Goal: Communication & Community: Answer question/provide support

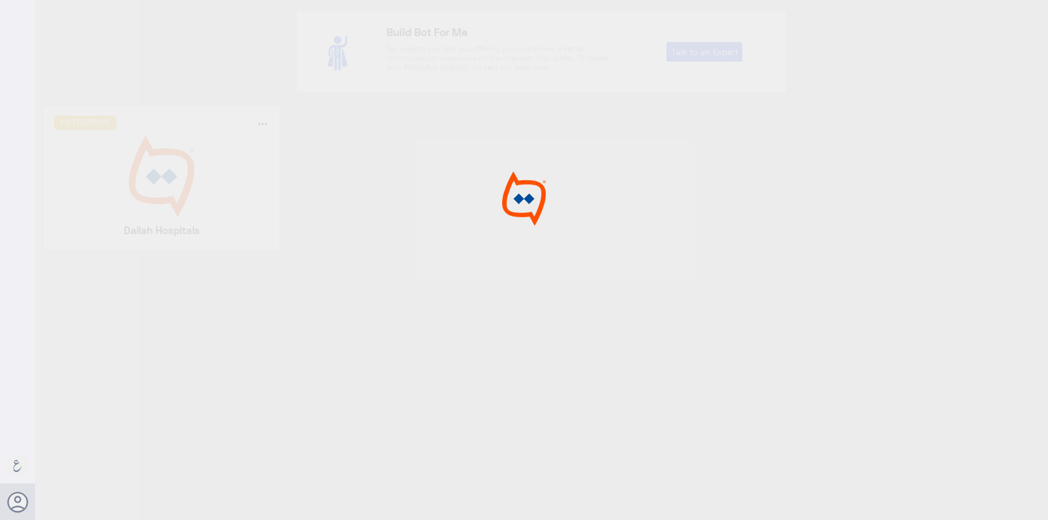
click at [173, 183] on div at bounding box center [524, 261] width 1048 height 523
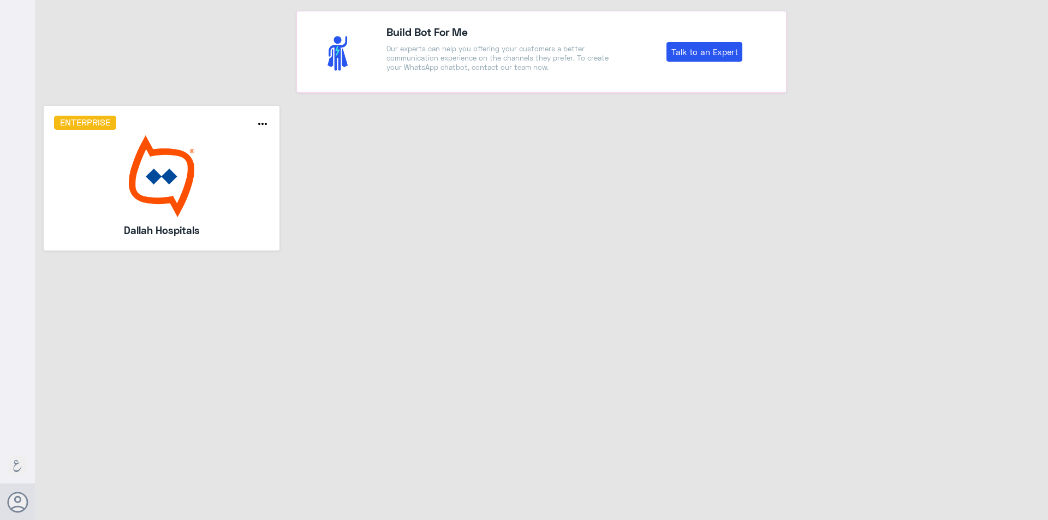
click at [173, 183] on img at bounding box center [162, 176] width 216 height 82
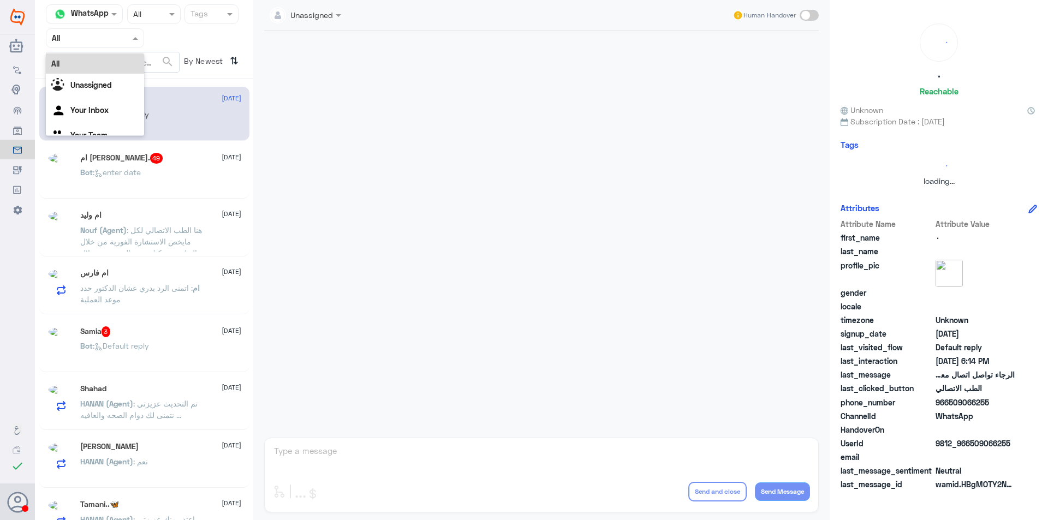
click at [98, 40] on input "text" at bounding box center [82, 38] width 60 height 13
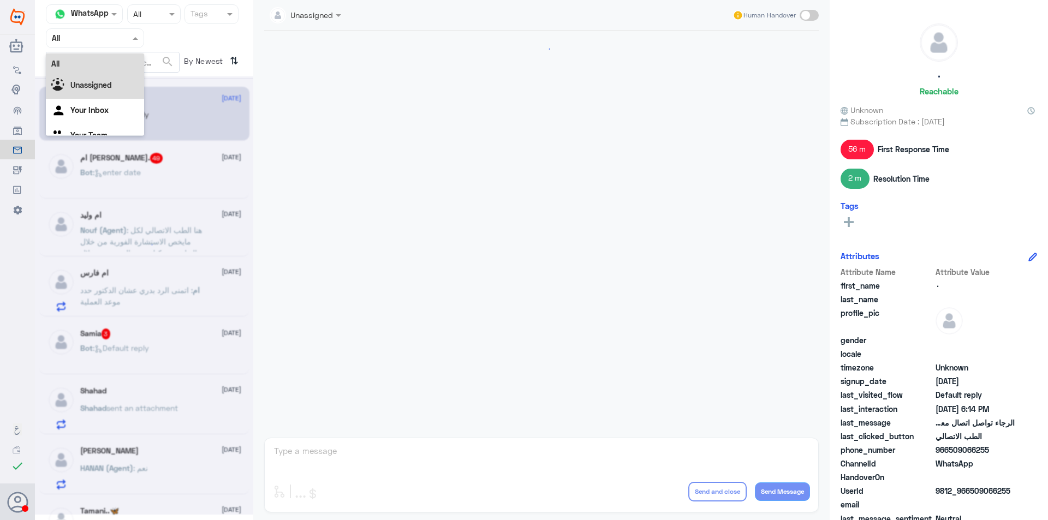
scroll to position [496, 0]
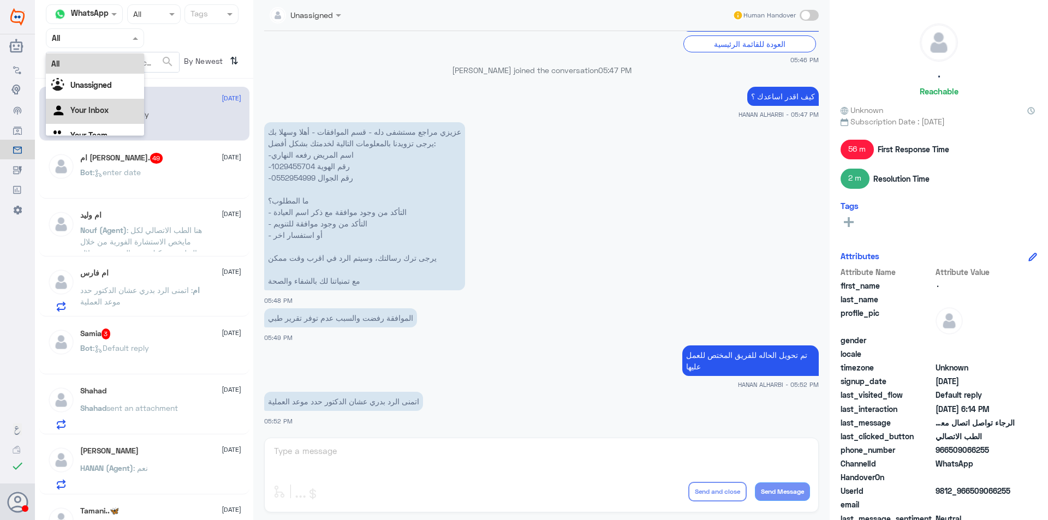
click at [116, 109] on div "Your Inbox" at bounding box center [95, 111] width 98 height 25
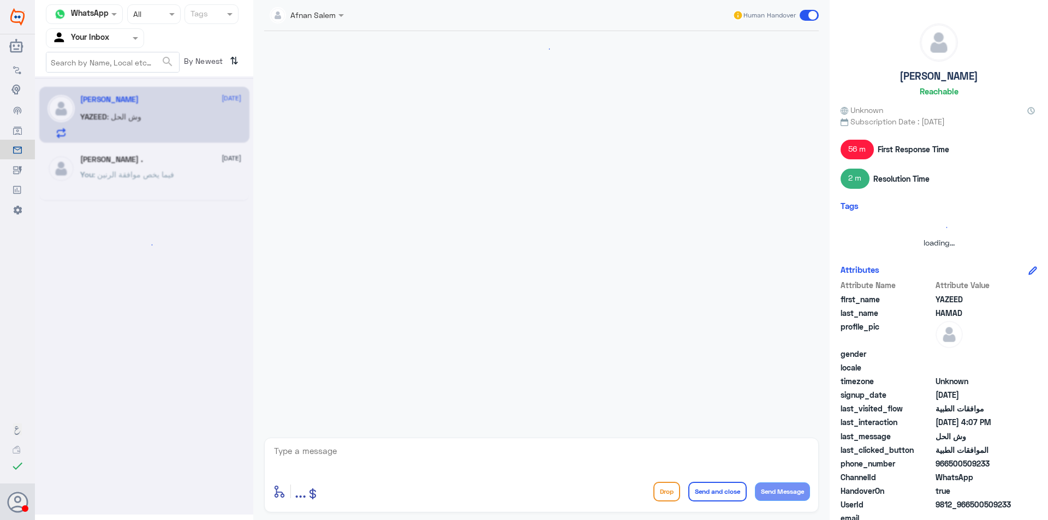
scroll to position [623, 0]
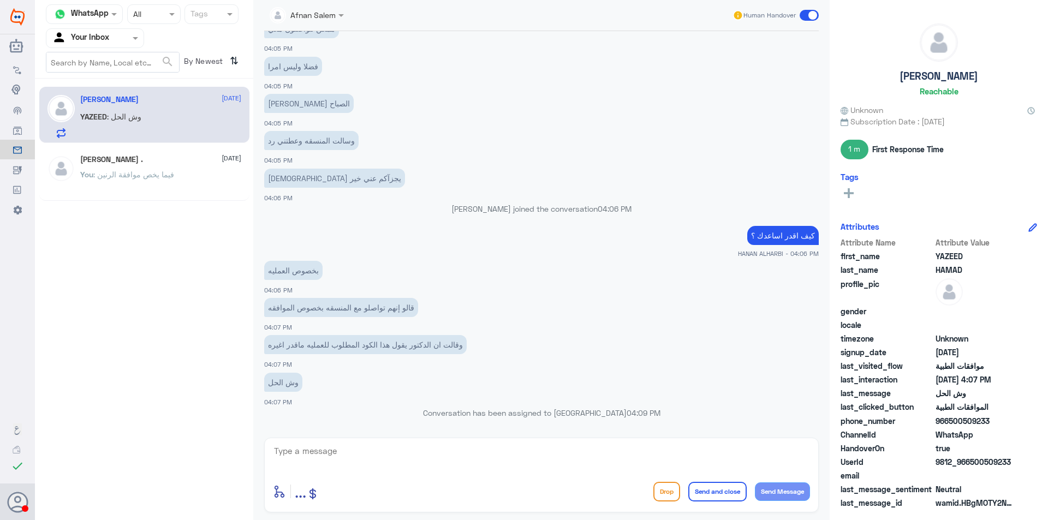
click at [176, 165] on div "[PERSON_NAME] . [DATE] You : فيما يخص موافقة الرنين" at bounding box center [160, 175] width 161 height 41
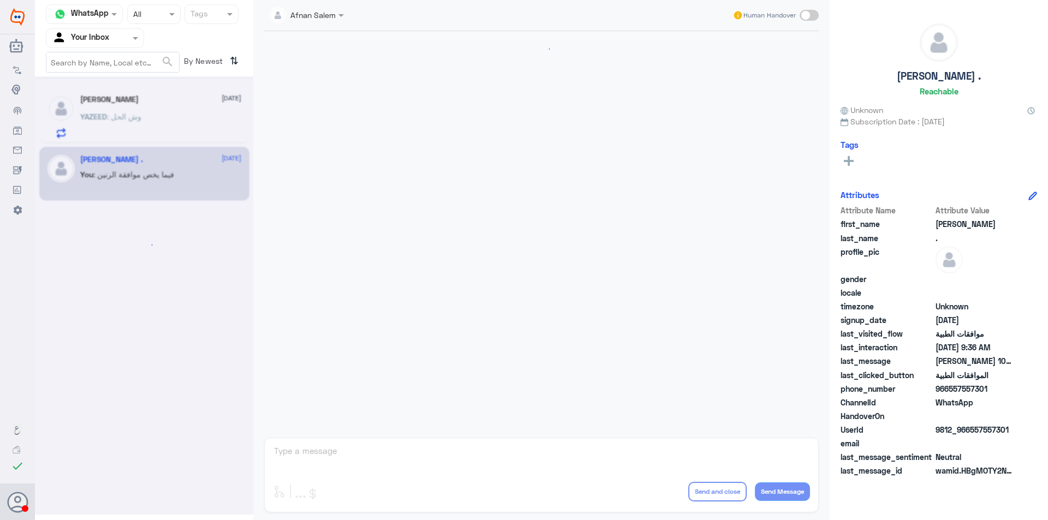
click at [173, 115] on div "YAZEED : وش الحل" at bounding box center [160, 125] width 161 height 25
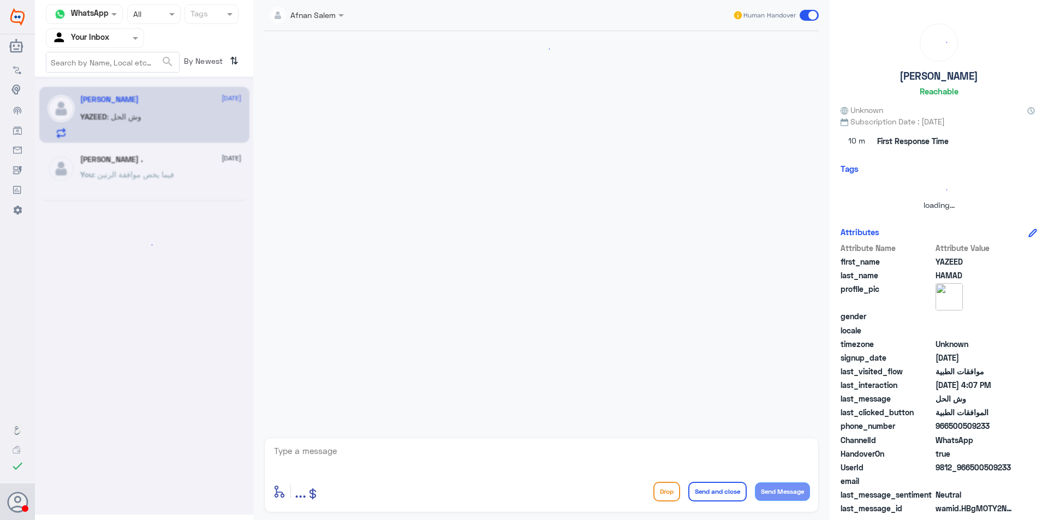
click at [173, 115] on div at bounding box center [144, 295] width 218 height 438
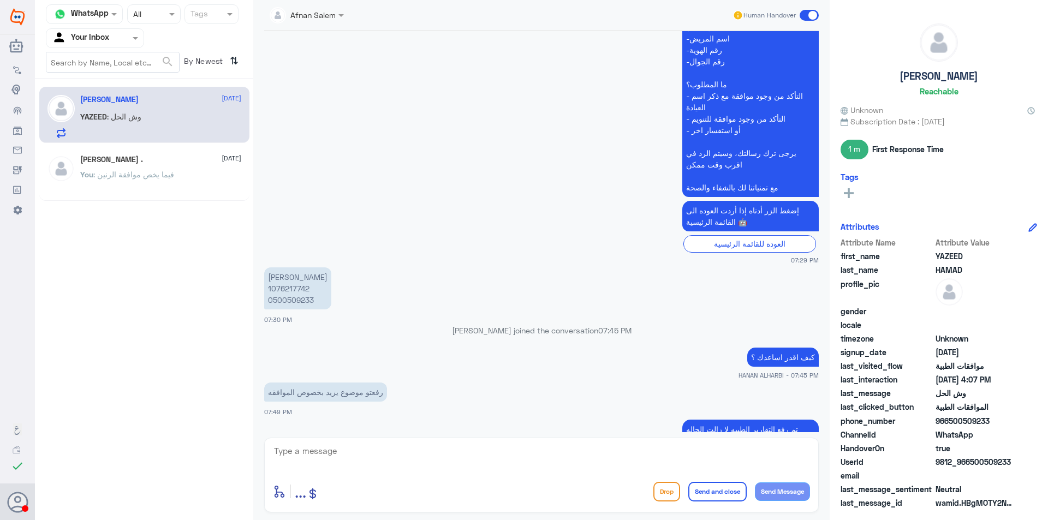
scroll to position [252, 0]
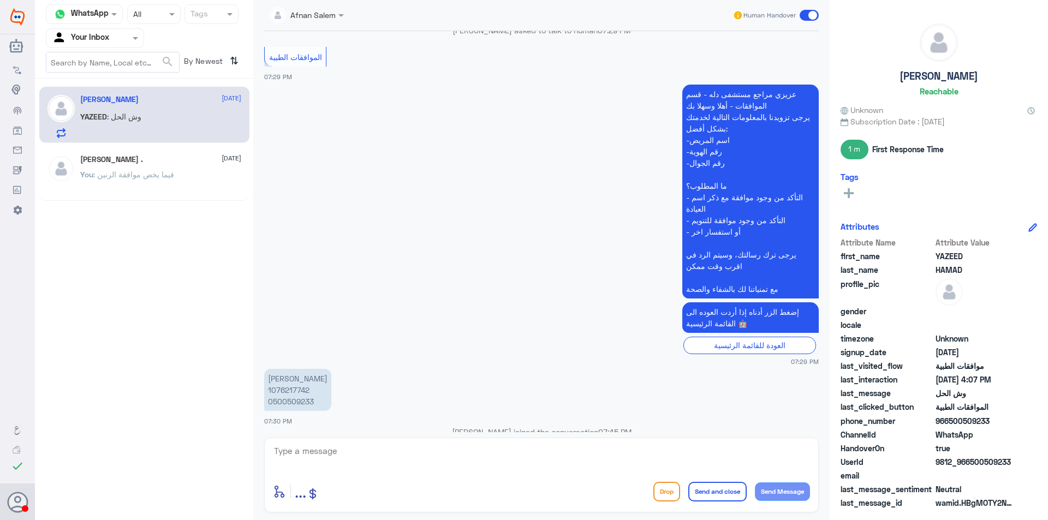
click at [297, 400] on p "[PERSON_NAME] 1076217742 0500509233" at bounding box center [297, 390] width 67 height 42
copy p "0500509233"
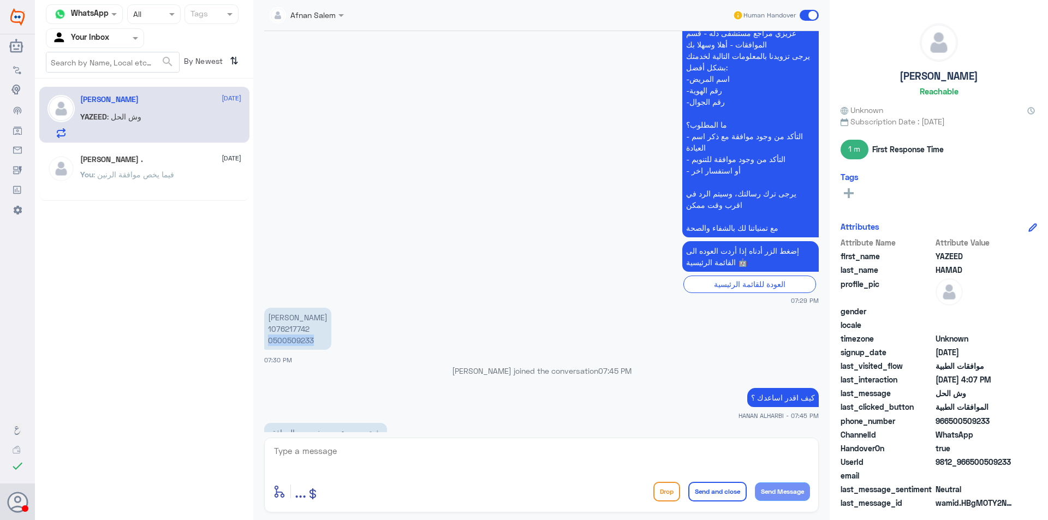
scroll to position [361, 0]
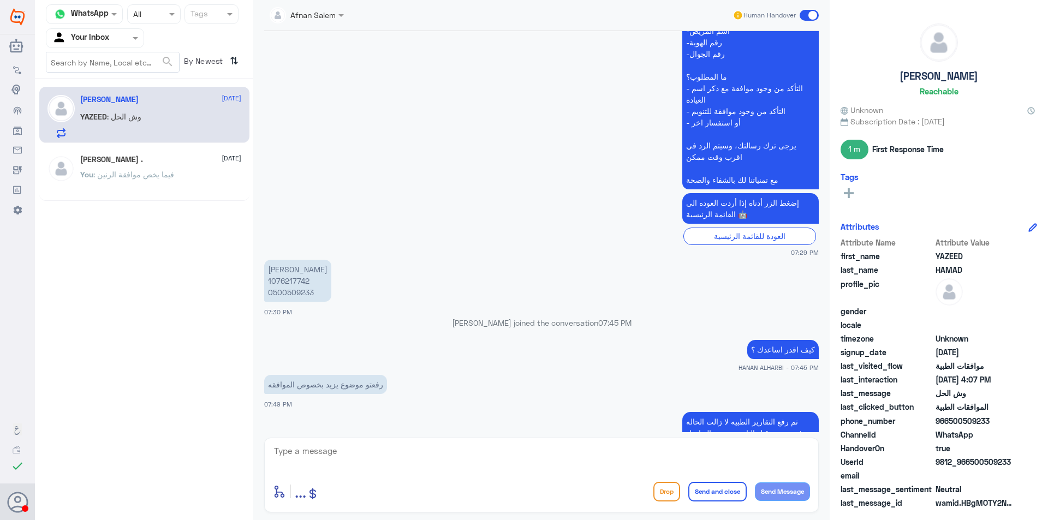
click at [375, 448] on textarea at bounding box center [541, 457] width 537 height 27
type textarea "ي"
type textarea "مرحبا [PERSON_NAME] ، الطلب تم متابعته بجميع التقارير اللازمه وتزويد التأمين بك…"
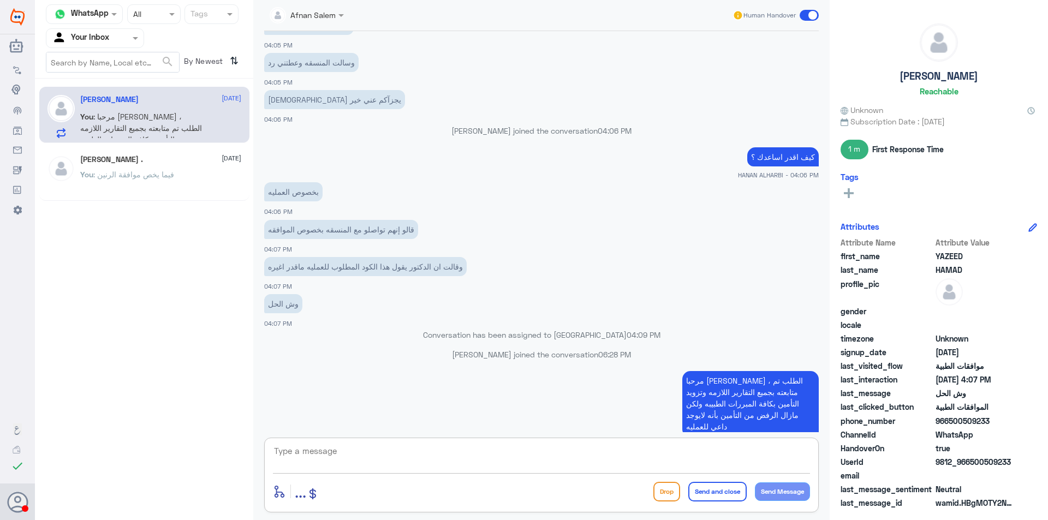
click at [130, 39] on span at bounding box center [137, 37] width 14 height 11
click at [113, 122] on div "Your Team" at bounding box center [95, 122] width 98 height 25
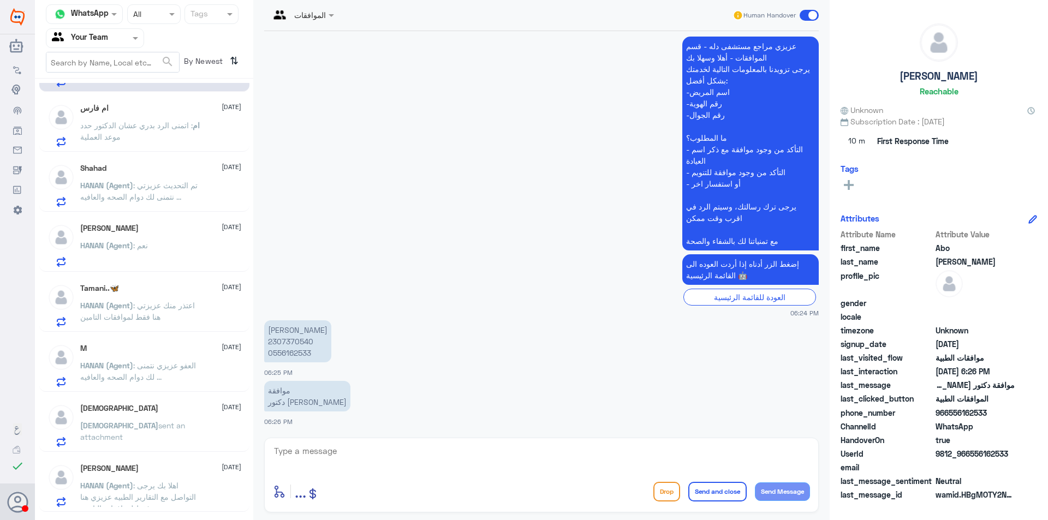
scroll to position [55, 0]
click at [157, 322] on p "HANAN (Agent) : اعتذر منك عزيزتي هنا فقط لموافقات التامين" at bounding box center [141, 309] width 123 height 27
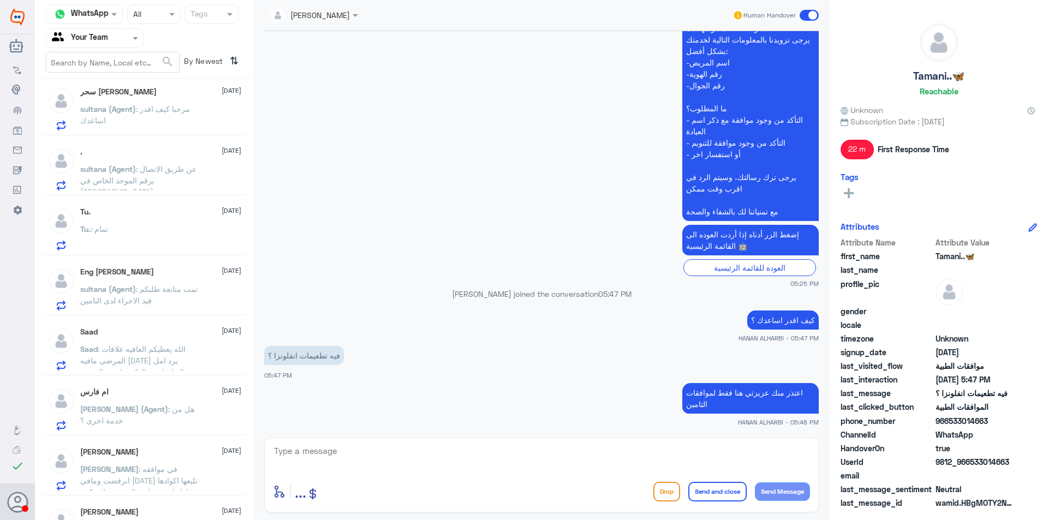
scroll to position [655, 0]
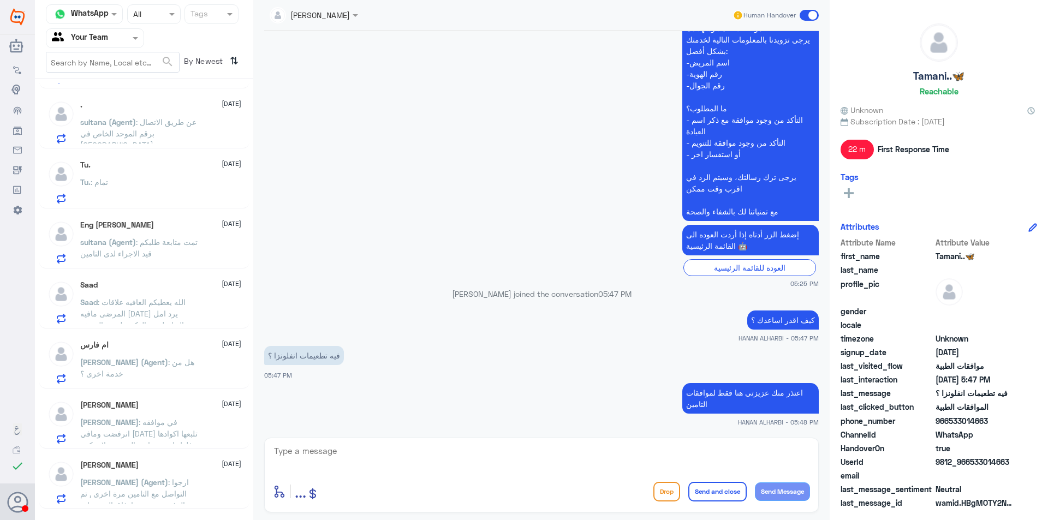
click at [163, 309] on span ": الله يعطيكم العافيه علاقات المرضى مافيه [DATE] يرد امل التواصل مع الدكتور لتغ…" at bounding box center [132, 313] width 105 height 32
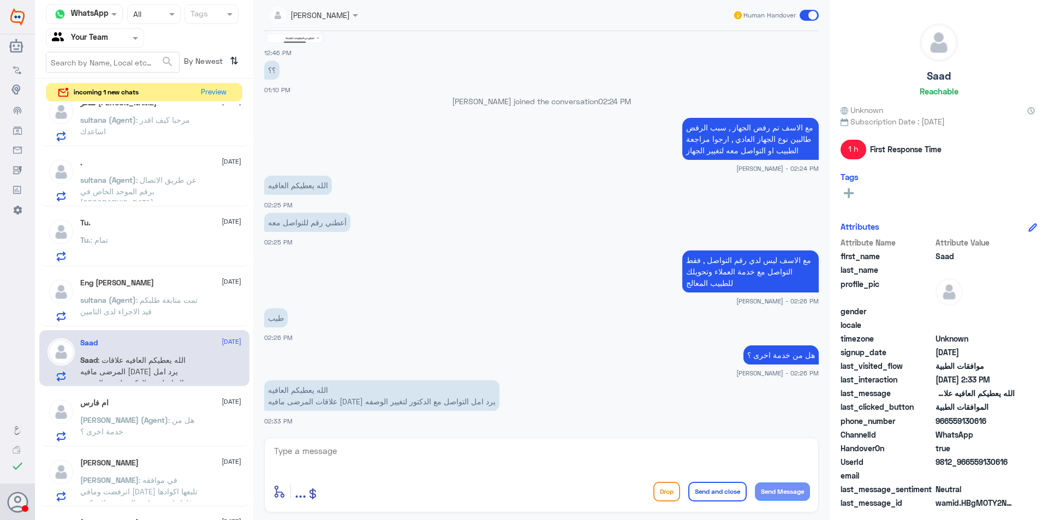
scroll to position [600, 0]
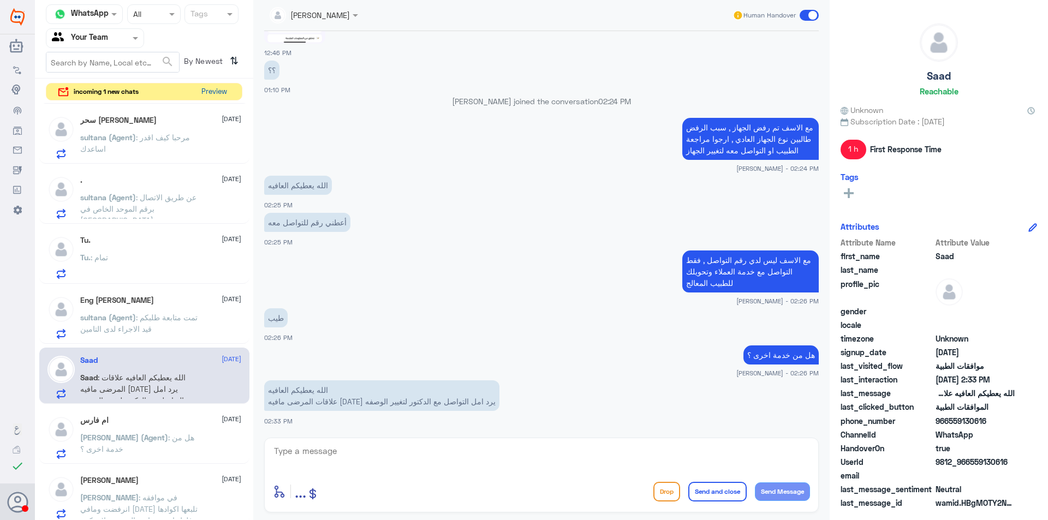
click at [212, 90] on button "Preview" at bounding box center [214, 91] width 34 height 17
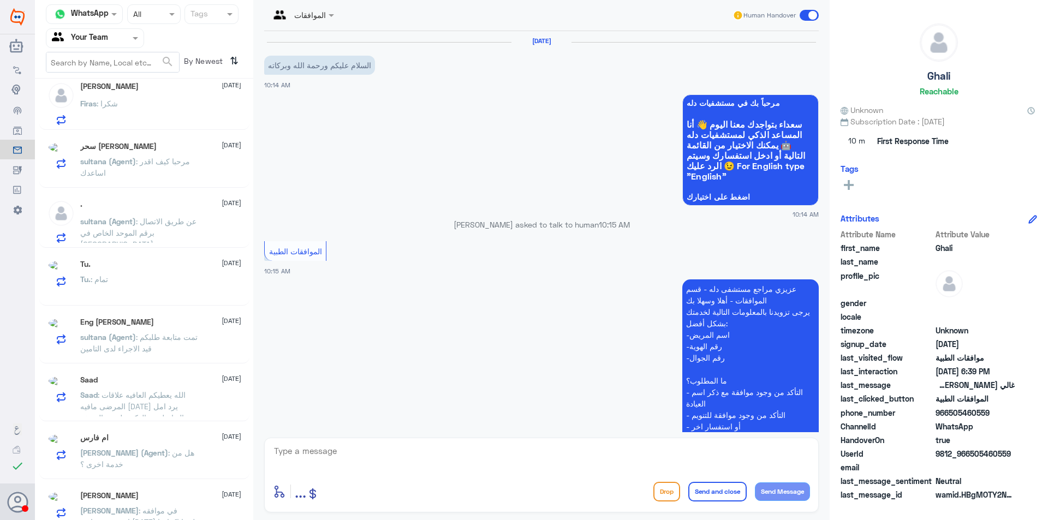
scroll to position [598, 0]
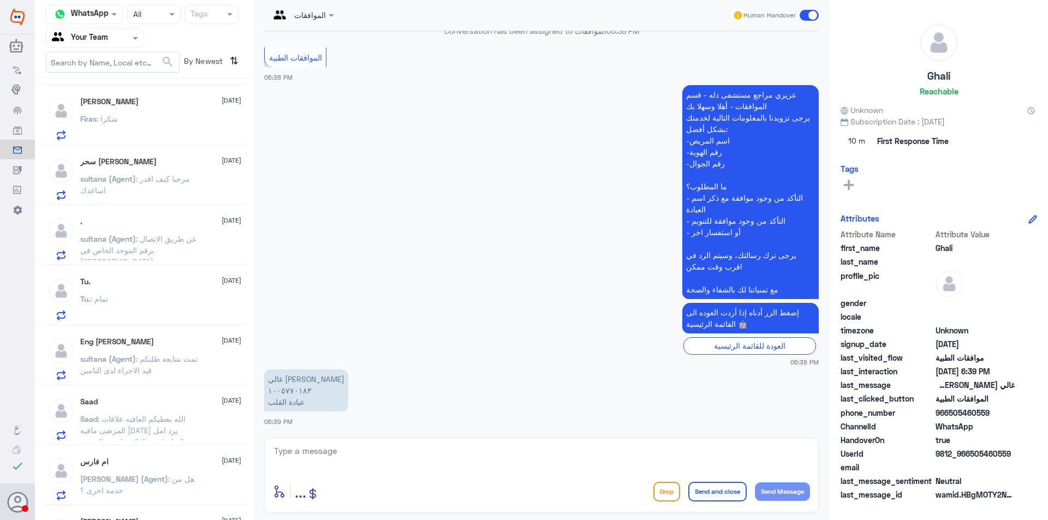
click at [117, 44] on div at bounding box center [94, 38] width 97 height 13
click at [101, 95] on Inbox "Your Inbox" at bounding box center [89, 96] width 38 height 9
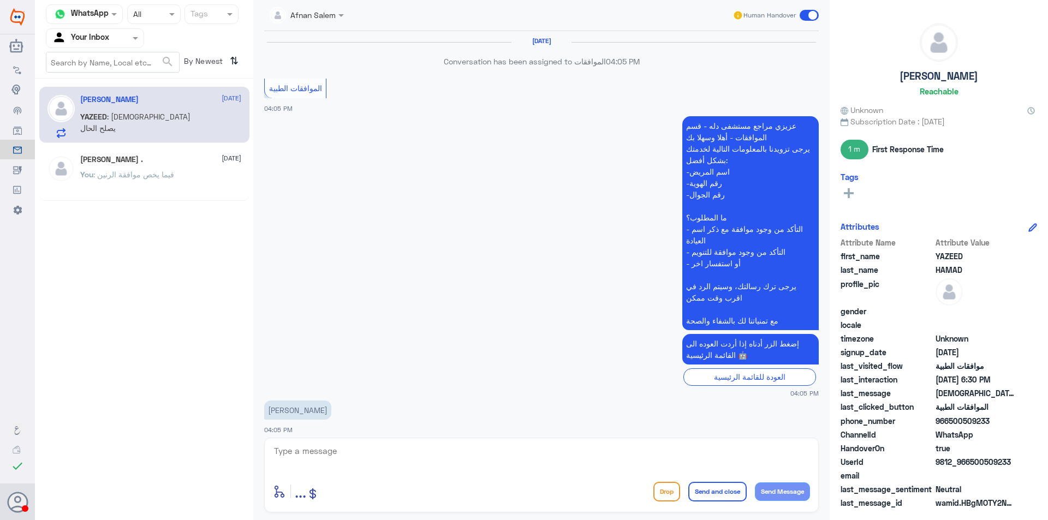
scroll to position [545, 0]
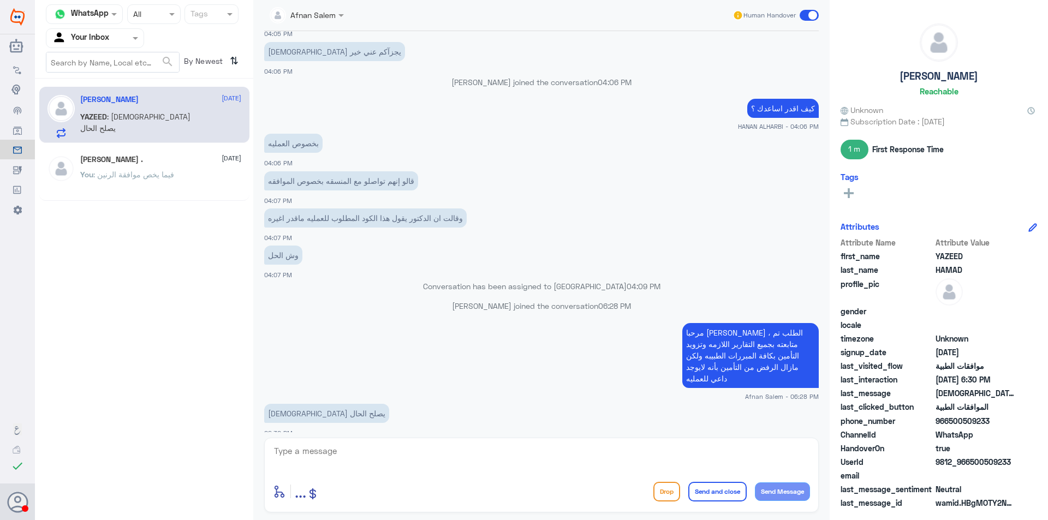
click at [397, 452] on textarea at bounding box center [541, 457] width 537 height 27
type textarea "e"
type textarea "[DEMOGRAPHIC_DATA] ييسر لك الامر"
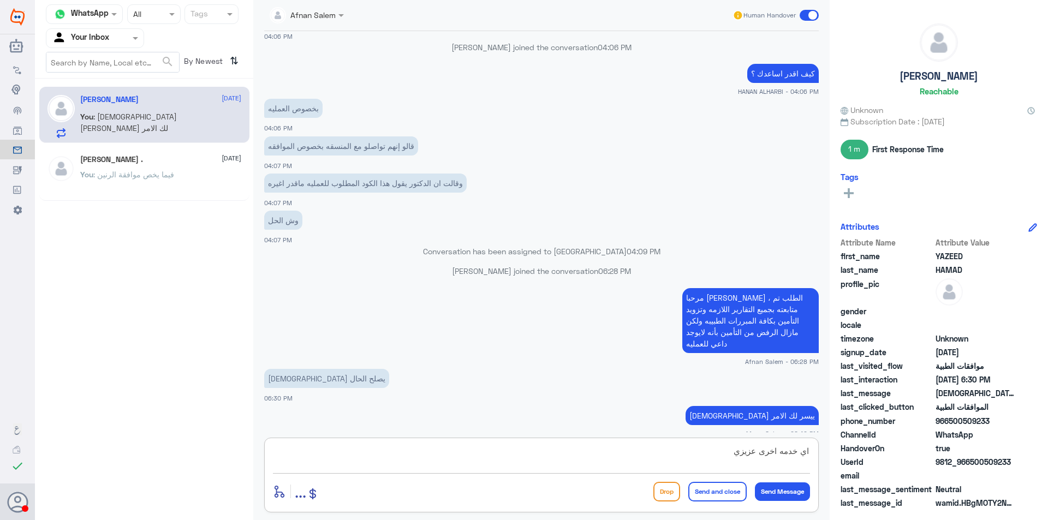
type textarea "اي خدمه اخرى عزيزي"
